Goal: Information Seeking & Learning: Check status

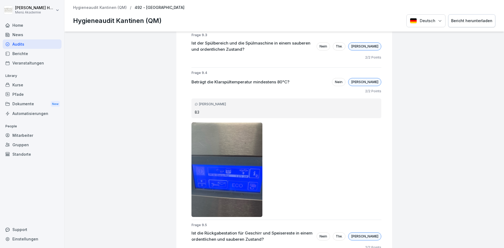
scroll to position [2590, 0]
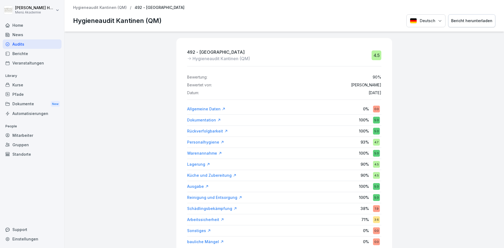
click at [107, 7] on p "Hygieneaudit Kantinen (QM)" at bounding box center [100, 7] width 54 height 5
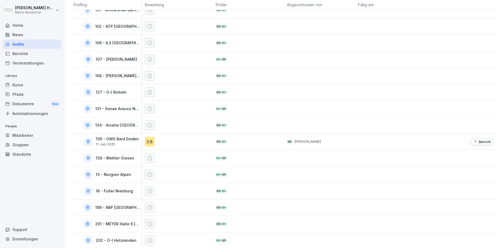
click at [17, 43] on div "Audits" at bounding box center [32, 43] width 59 height 9
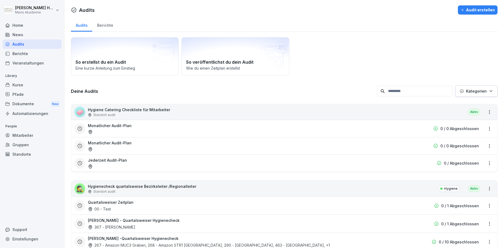
click at [99, 24] on div "Berichte" at bounding box center [105, 25] width 26 height 14
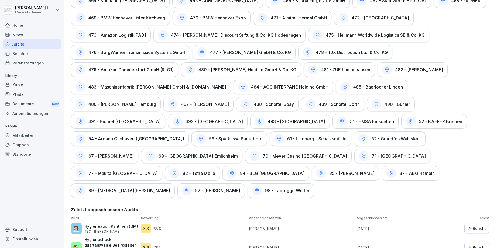
scroll to position [1053, 0]
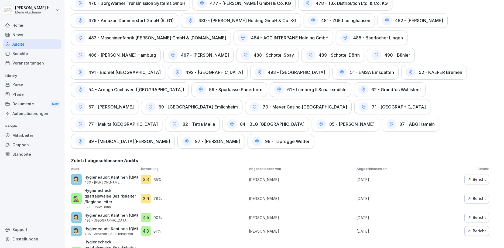
click at [473, 228] on div "Bericht" at bounding box center [476, 231] width 19 height 6
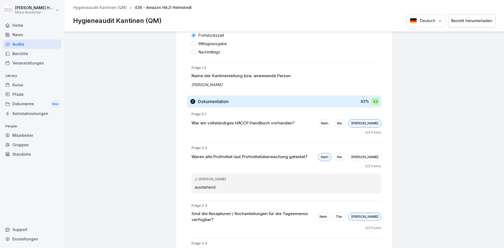
scroll to position [291, 0]
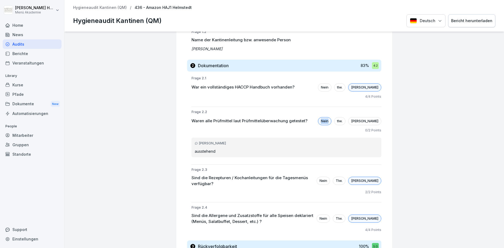
drag, startPoint x: 351, startPoint y: 122, endPoint x: 344, endPoint y: 123, distance: 6.3
click at [332, 123] on div "Nein" at bounding box center [324, 121] width 13 height 8
click at [401, 125] on div "436 - Amazon HAJ1 Helmstedt Hygieneaudit Kantinen (QM) 4.0 Bewertung: 81 % Bewe…" at bounding box center [284, 140] width 440 height 216
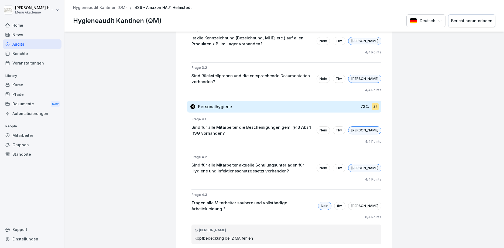
scroll to position [550, 0]
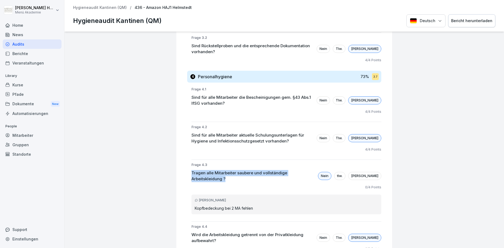
drag, startPoint x: 192, startPoint y: 166, endPoint x: 324, endPoint y: 166, distance: 132.2
click at [324, 170] on div "Tragen alle Mitarbeiter saubere und vollständige Arbeitskleidung ? Nein tlw. Ja" at bounding box center [287, 176] width 190 height 12
click at [315, 170] on p "Tragen alle Mitarbeiter saubere und vollständige Arbeitskleidung ?" at bounding box center [254, 176] width 124 height 12
click at [302, 170] on p "Tragen alle Mitarbeiter saubere und vollständige Arbeitskleidung ?" at bounding box center [254, 176] width 124 height 12
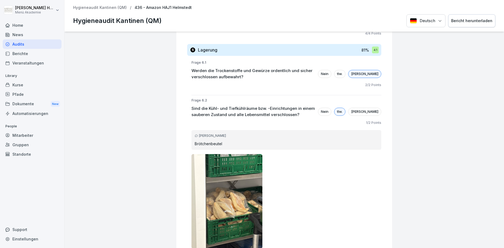
scroll to position [1295, 0]
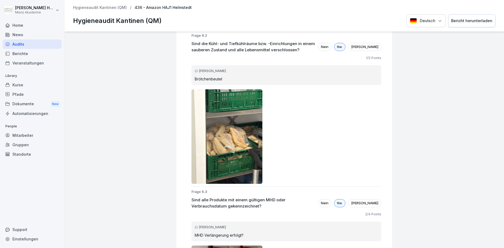
click at [272, 197] on p "Sind alle Produkte mit einem gültigen MHD oder Verbrauchsdatum gekennzeichnet?" at bounding box center [254, 203] width 124 height 12
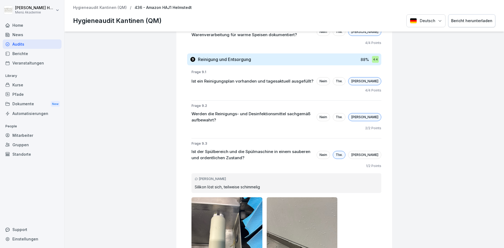
scroll to position [2883, 0]
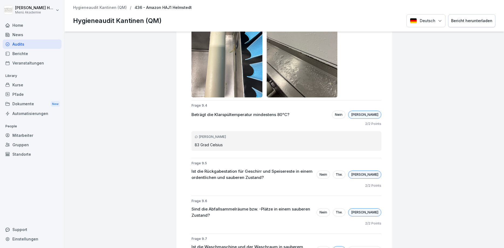
click at [168, 152] on div "436 - Amazon HAJ1 Helmstedt Hygieneaudit Kantinen (QM) 4.0 Bewertung: 81 % Bewe…" at bounding box center [284, 140] width 440 height 216
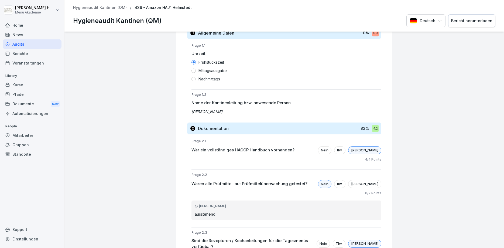
scroll to position [0, 0]
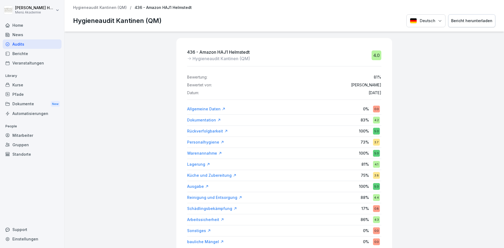
click at [116, 6] on p "Hygieneaudit Kantinen (QM)" at bounding box center [100, 7] width 54 height 5
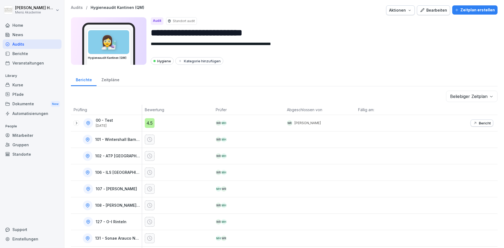
click at [22, 52] on div "Berichte" at bounding box center [32, 53] width 59 height 9
click at [19, 52] on div "Berichte" at bounding box center [32, 53] width 59 height 9
click at [21, 53] on div "Berichte" at bounding box center [32, 53] width 59 height 9
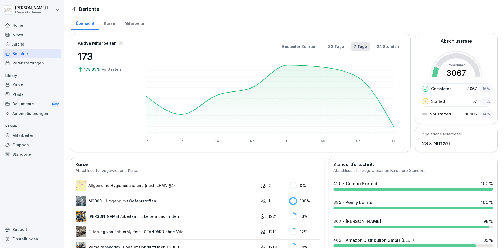
click at [22, 7] on html "[PERSON_NAME] Menü Akademie Home News Audits Berichte Veranstaltungen Library K…" at bounding box center [252, 124] width 504 height 248
click at [19, 43] on html "[PERSON_NAME] Menü Akademie Home News Audits Berichte Veranstaltungen Library K…" at bounding box center [252, 124] width 504 height 248
click at [17, 45] on div "Audits" at bounding box center [32, 43] width 59 height 9
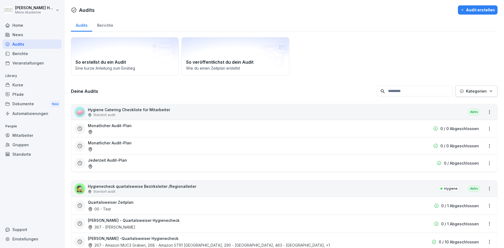
click at [100, 27] on div "Berichte" at bounding box center [105, 25] width 26 height 14
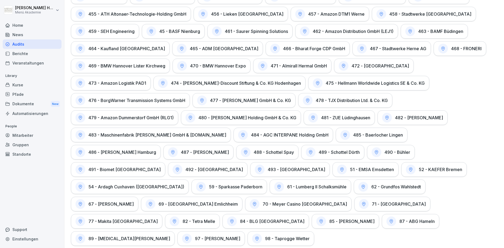
scroll to position [1053, 0]
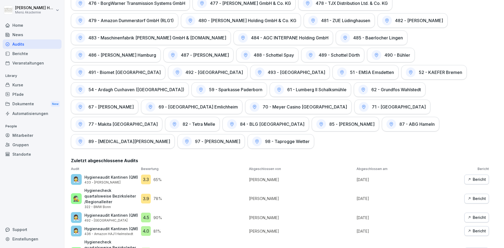
click at [469, 216] on icon "button" at bounding box center [469, 217] width 2 height 2
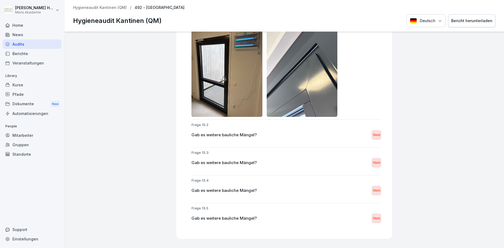
scroll to position [3791, 0]
